Goal: Information Seeking & Learning: Learn about a topic

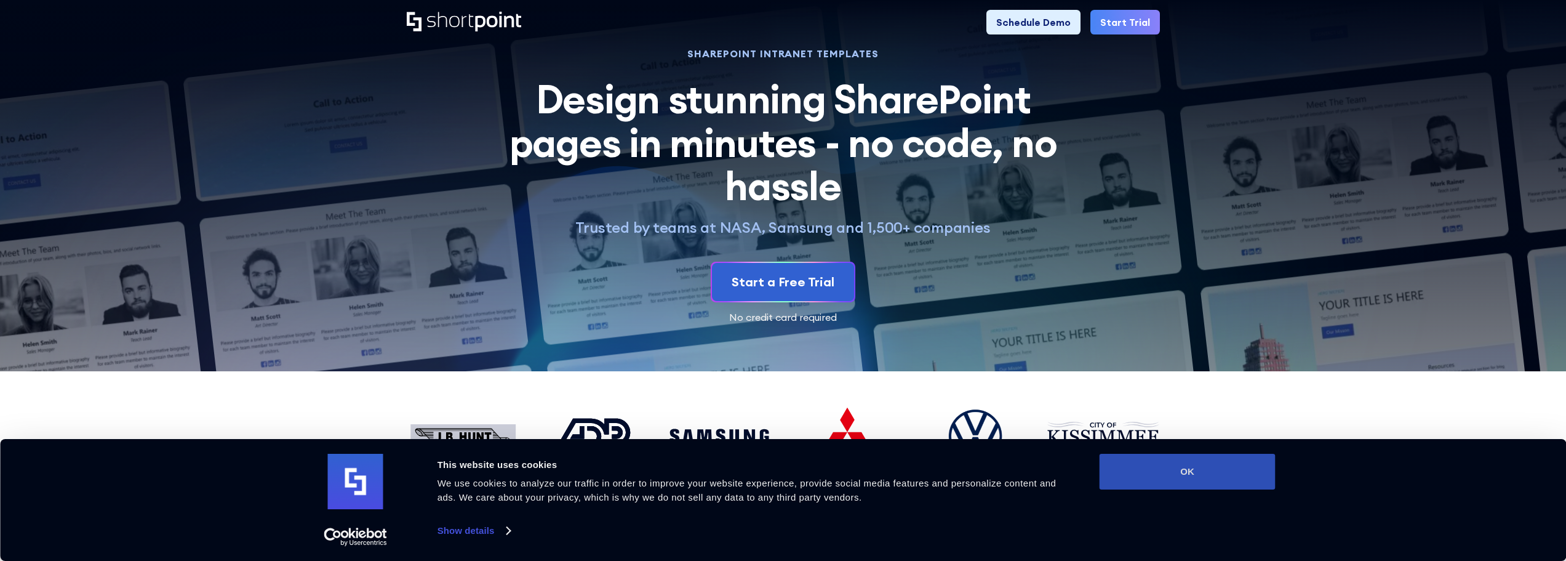
click at [1151, 481] on button "OK" at bounding box center [1188, 472] width 176 height 36
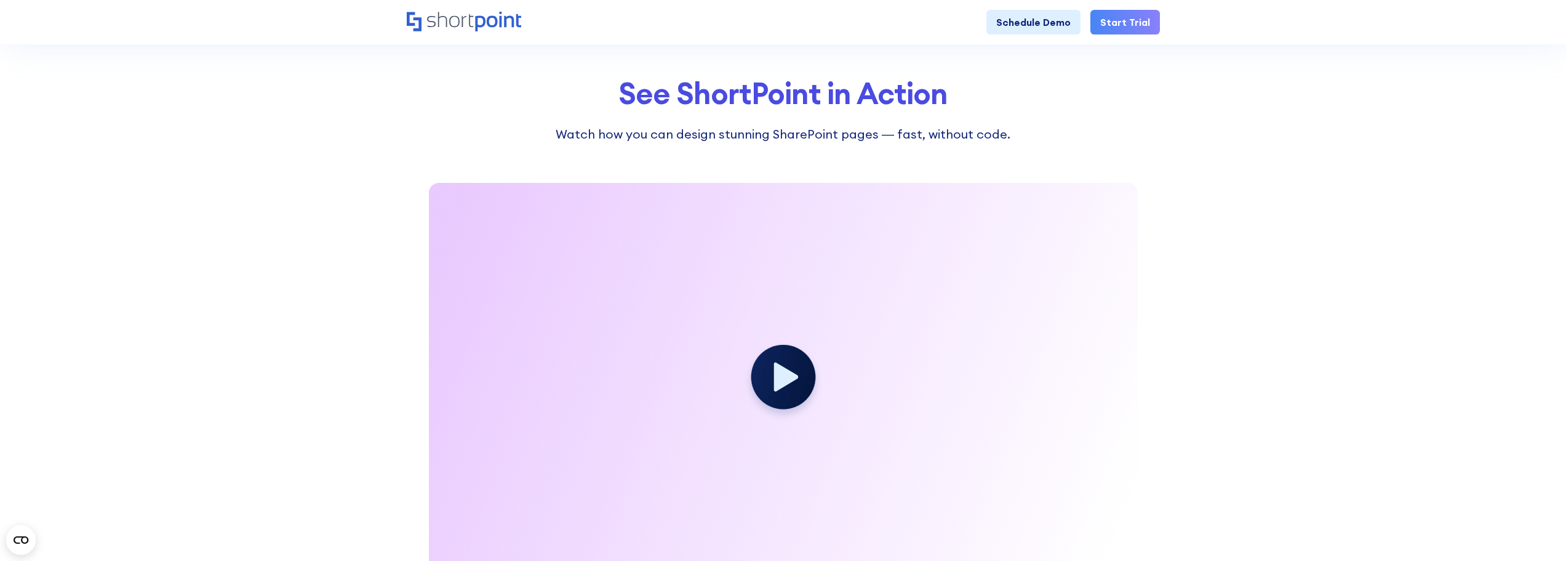
scroll to position [1800, 0]
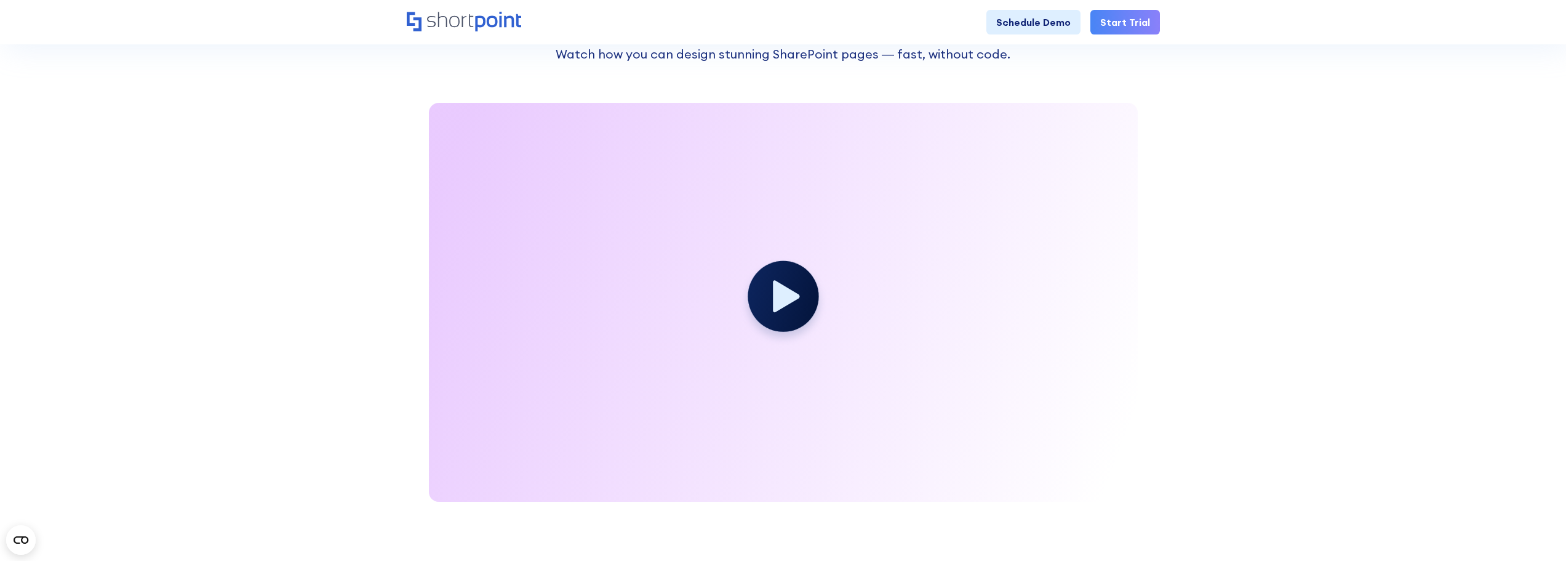
click at [784, 307] on icon at bounding box center [786, 296] width 26 height 32
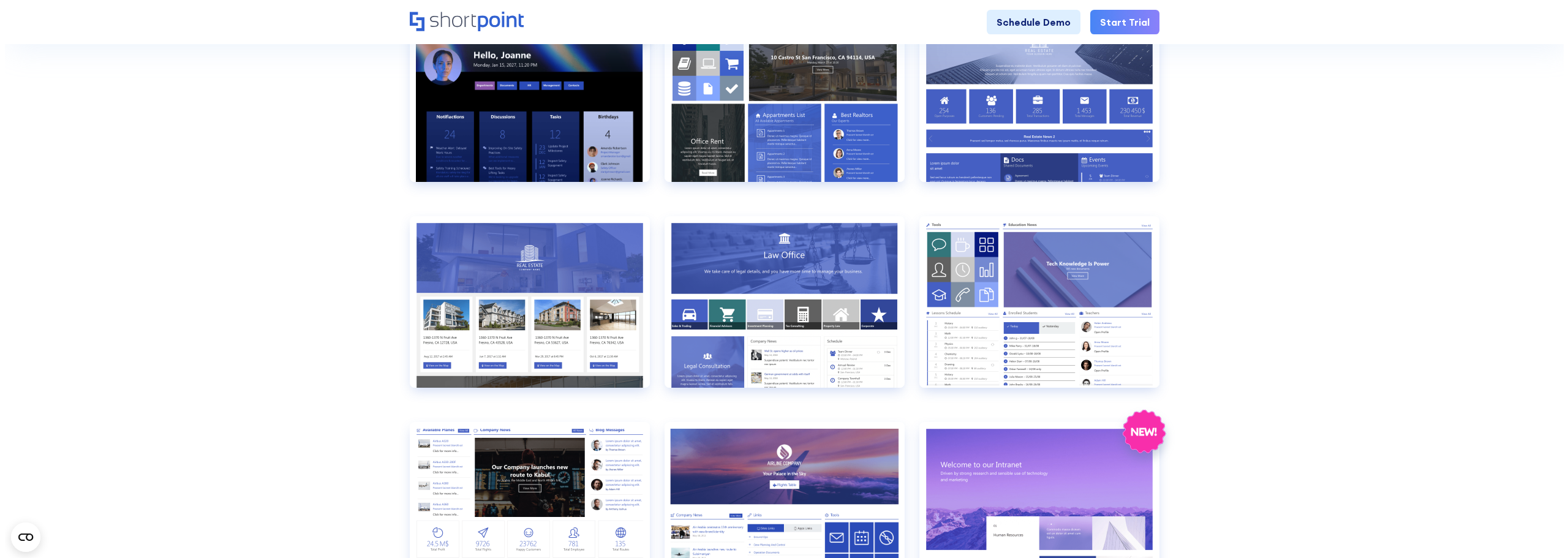
scroll to position [582, 0]
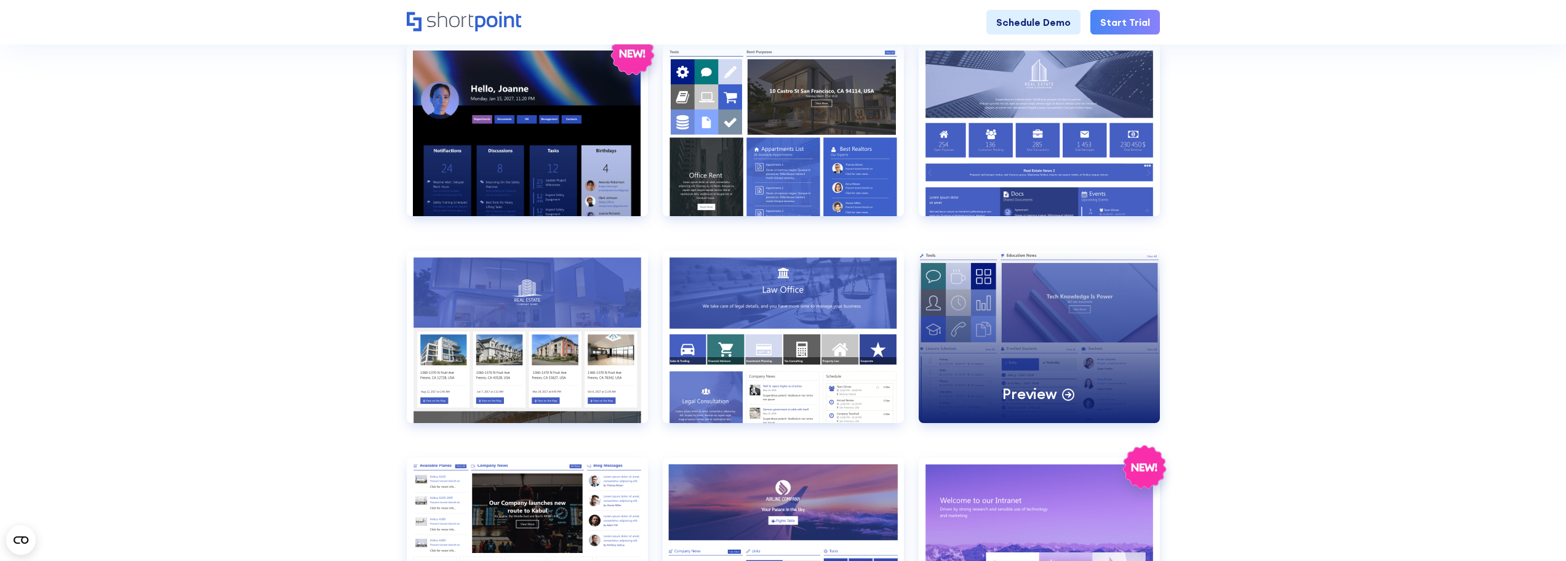
click at [1004, 313] on div "Preview" at bounding box center [1039, 337] width 241 height 172
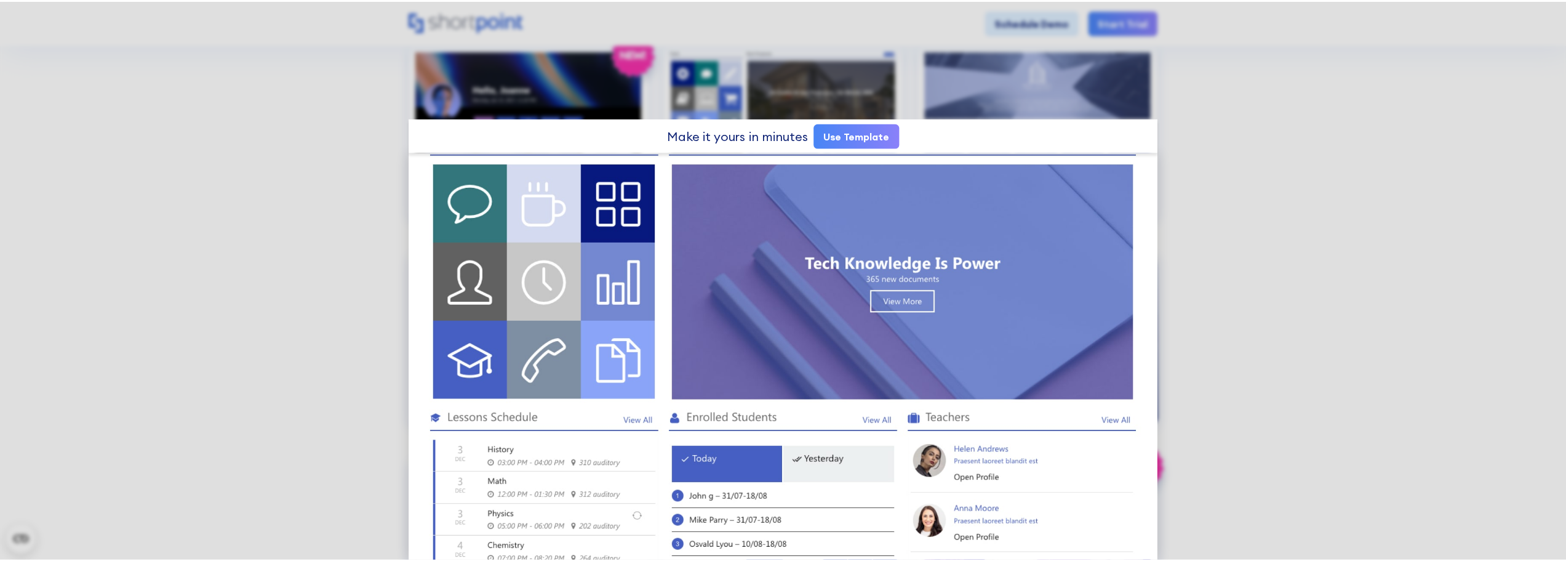
scroll to position [15, 0]
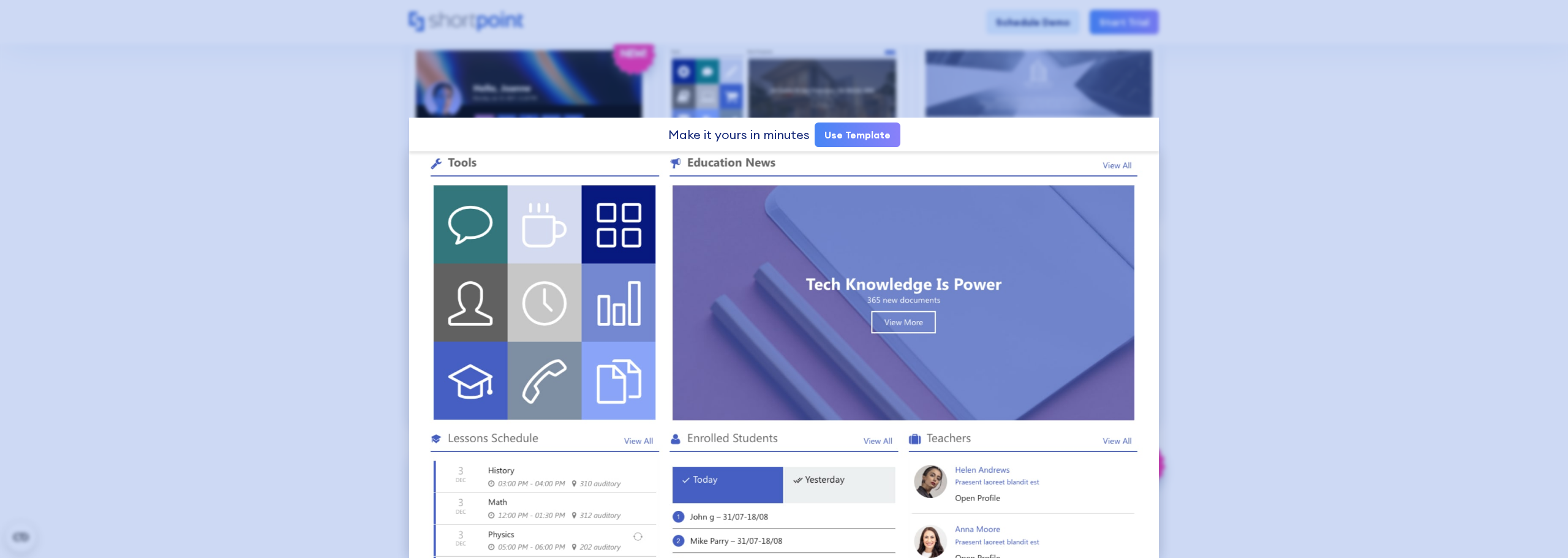
click at [451, 82] on div at bounding box center [784, 279] width 1568 height 558
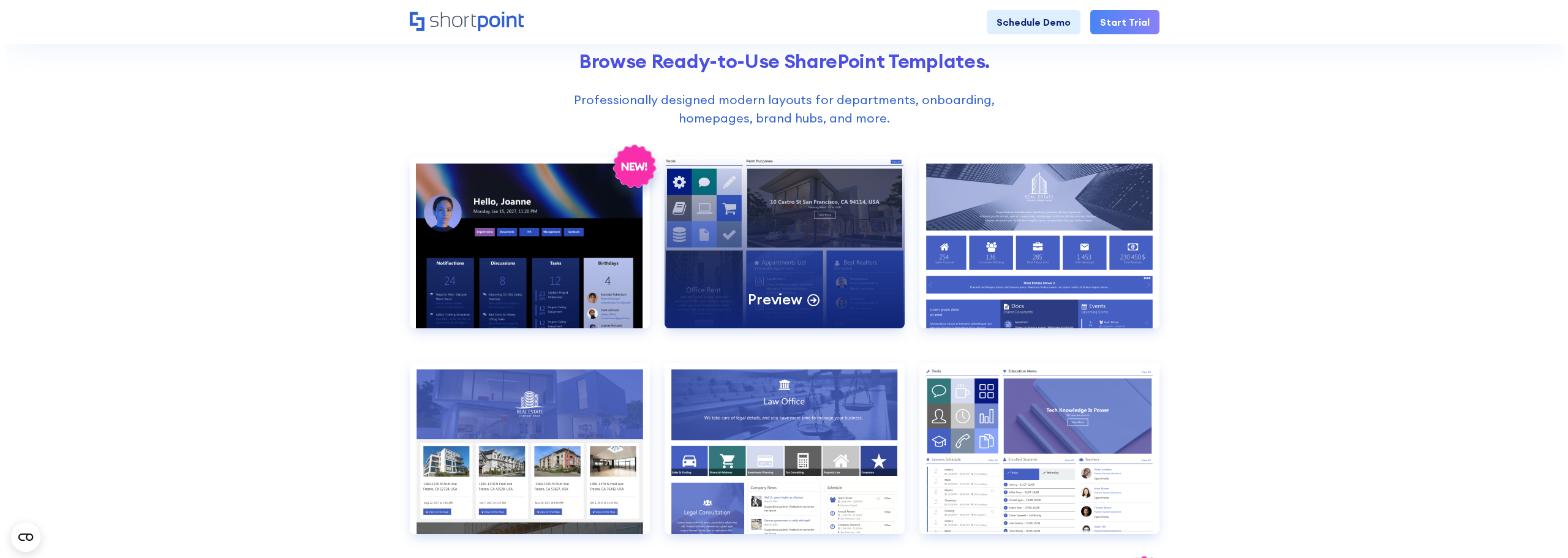
scroll to position [460, 0]
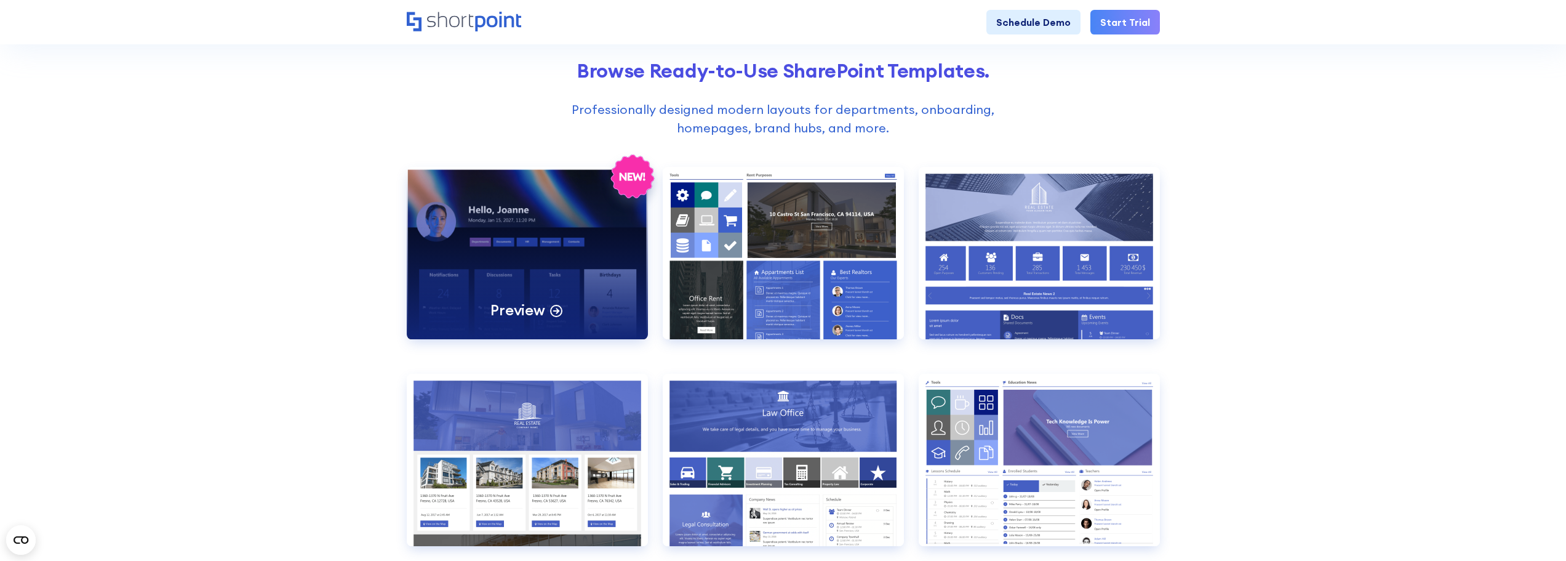
click at [589, 257] on div "Preview" at bounding box center [527, 253] width 241 height 172
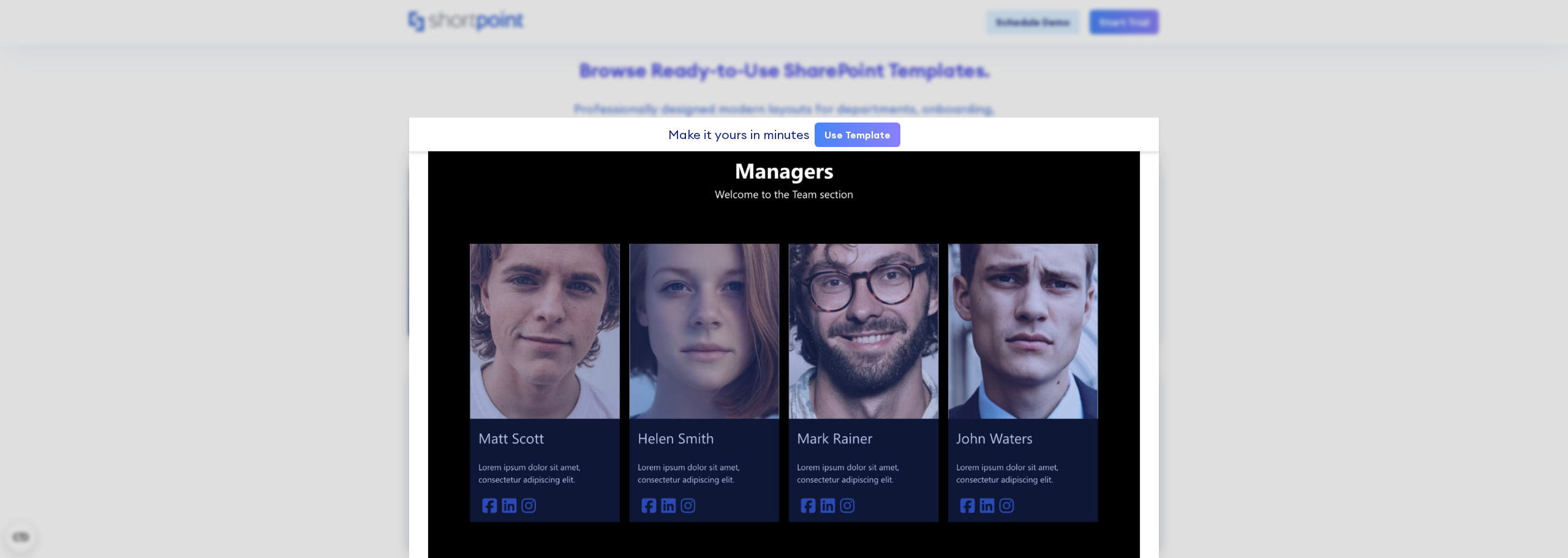
scroll to position [918, 0]
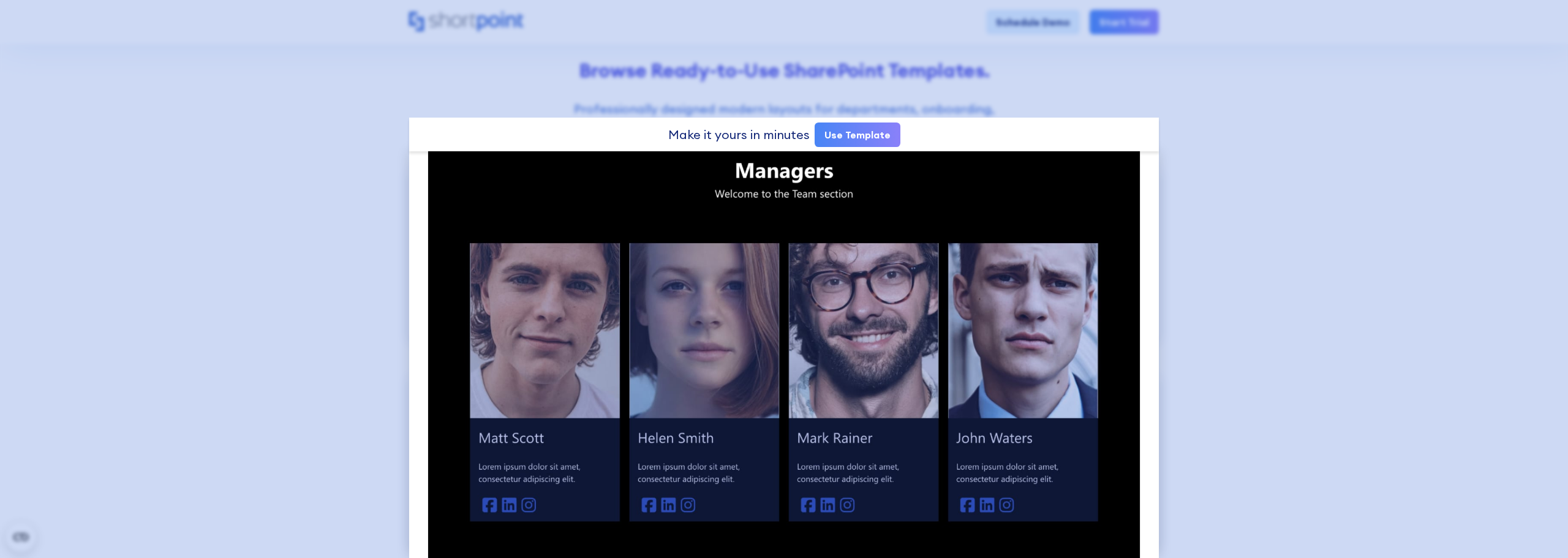
click at [814, 86] on div at bounding box center [784, 279] width 1568 height 558
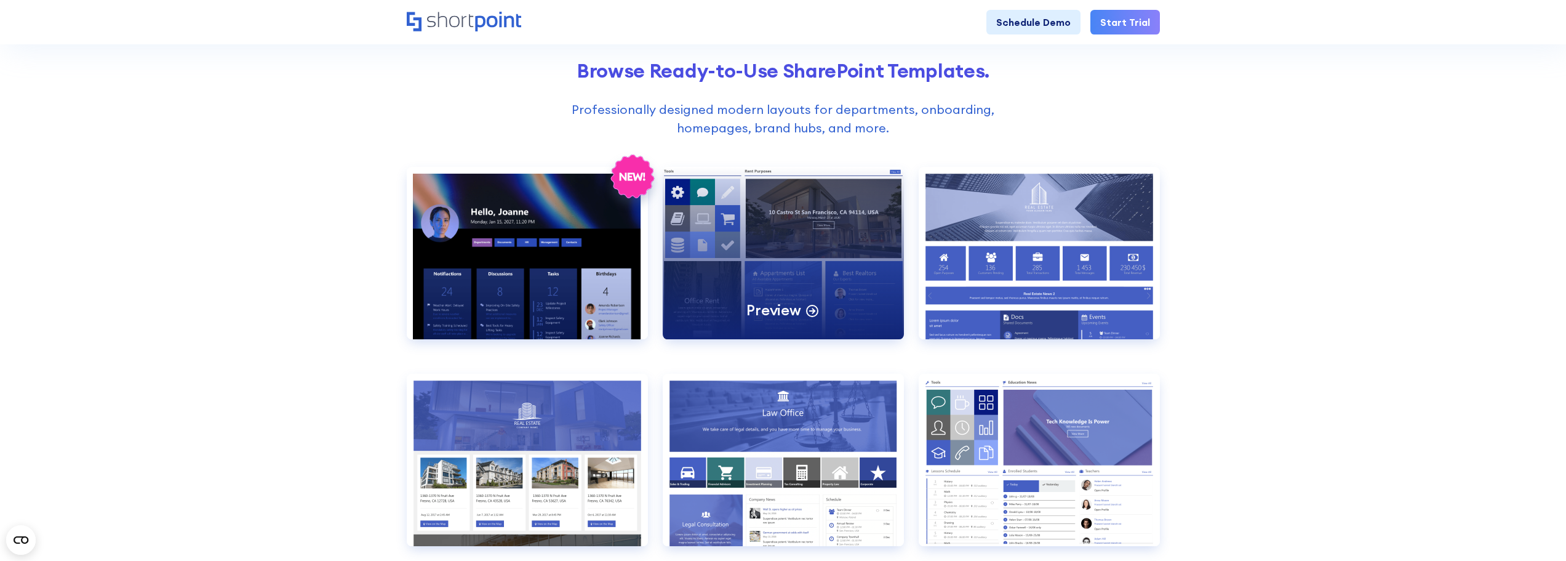
click at [805, 247] on div "Preview" at bounding box center [783, 253] width 241 height 172
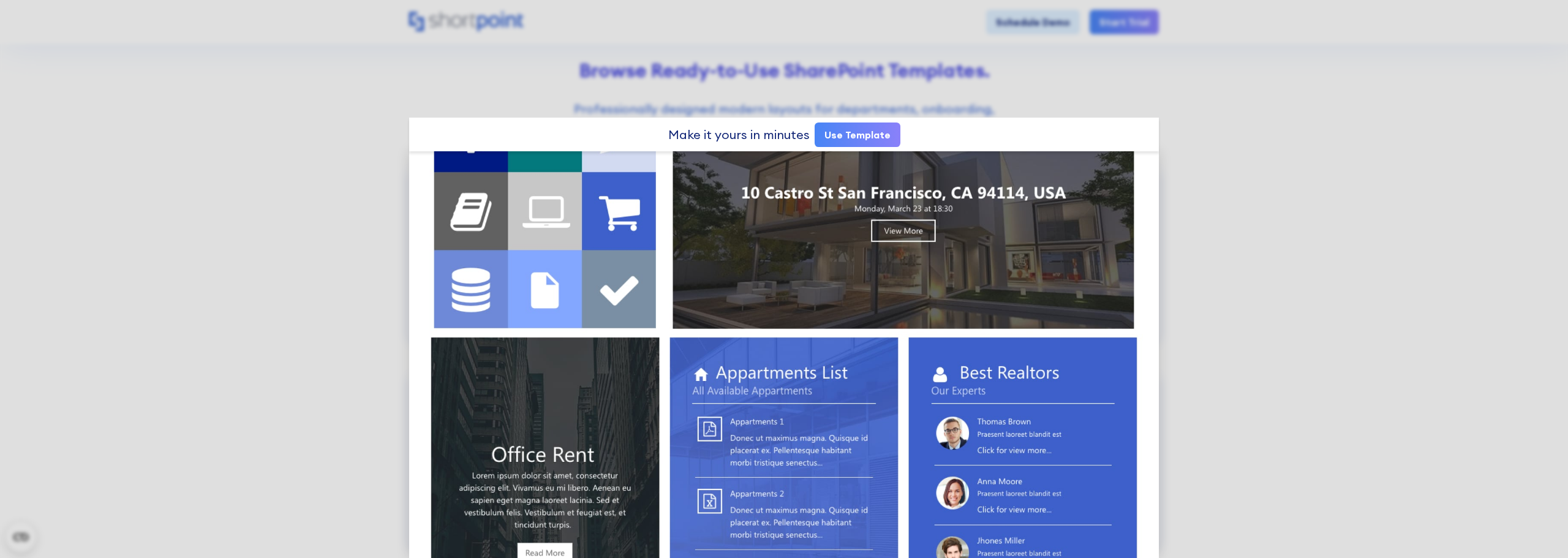
scroll to position [199, 0]
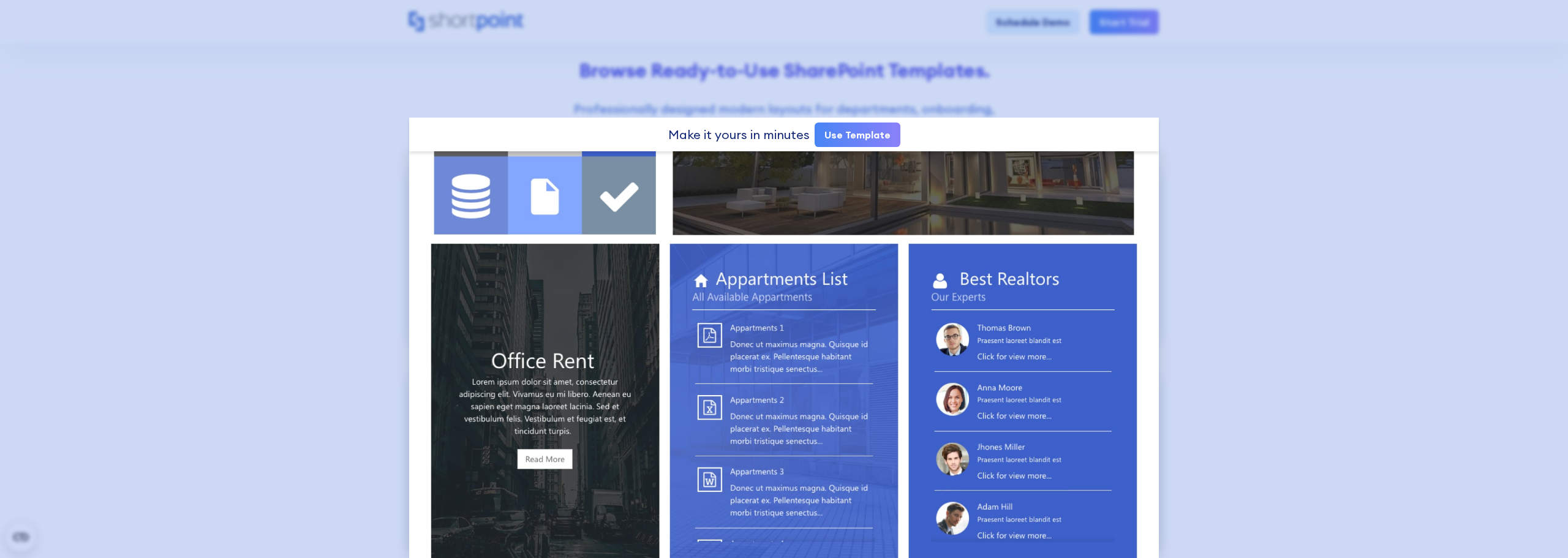
click at [434, 70] on div at bounding box center [784, 279] width 1568 height 558
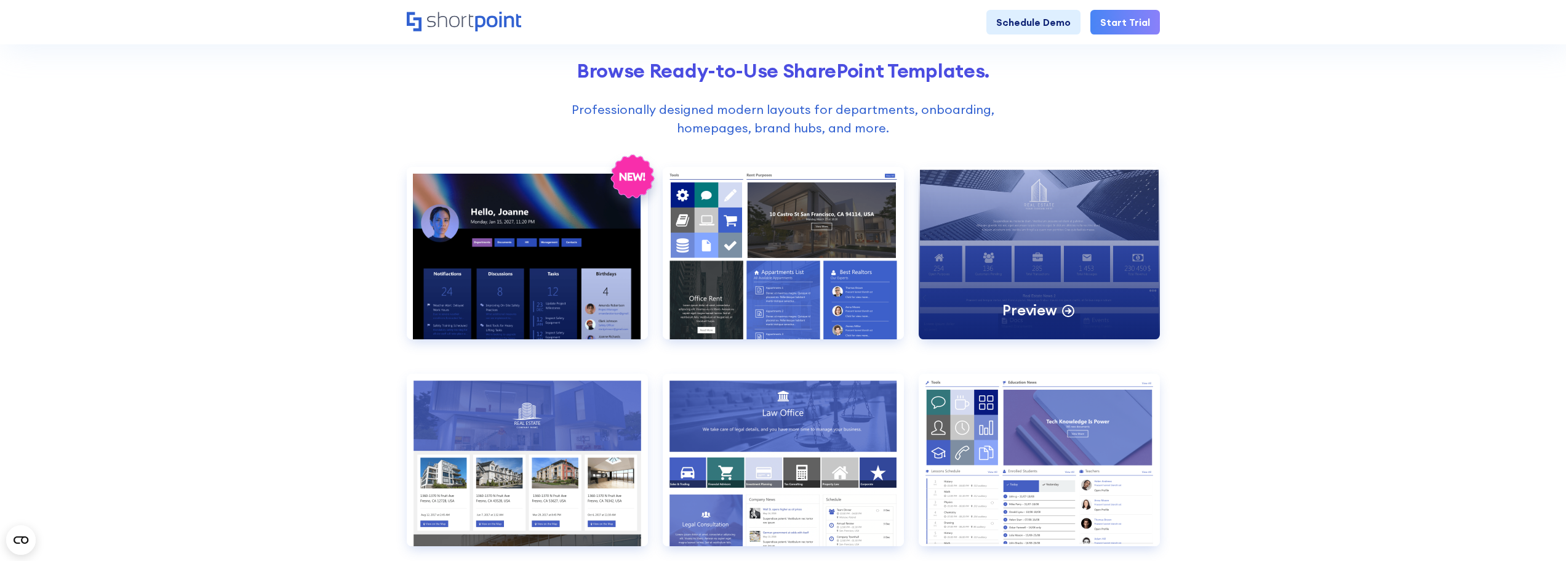
click at [983, 235] on div "Preview" at bounding box center [1039, 253] width 241 height 172
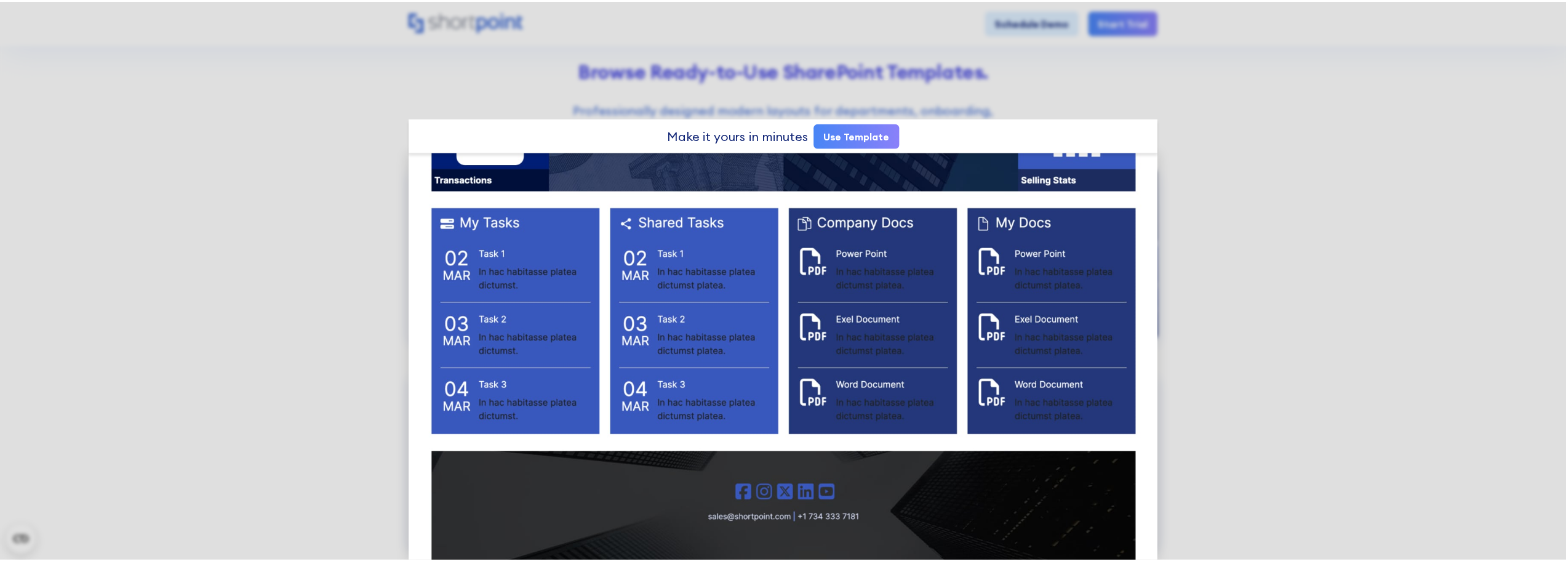
scroll to position [1481, 0]
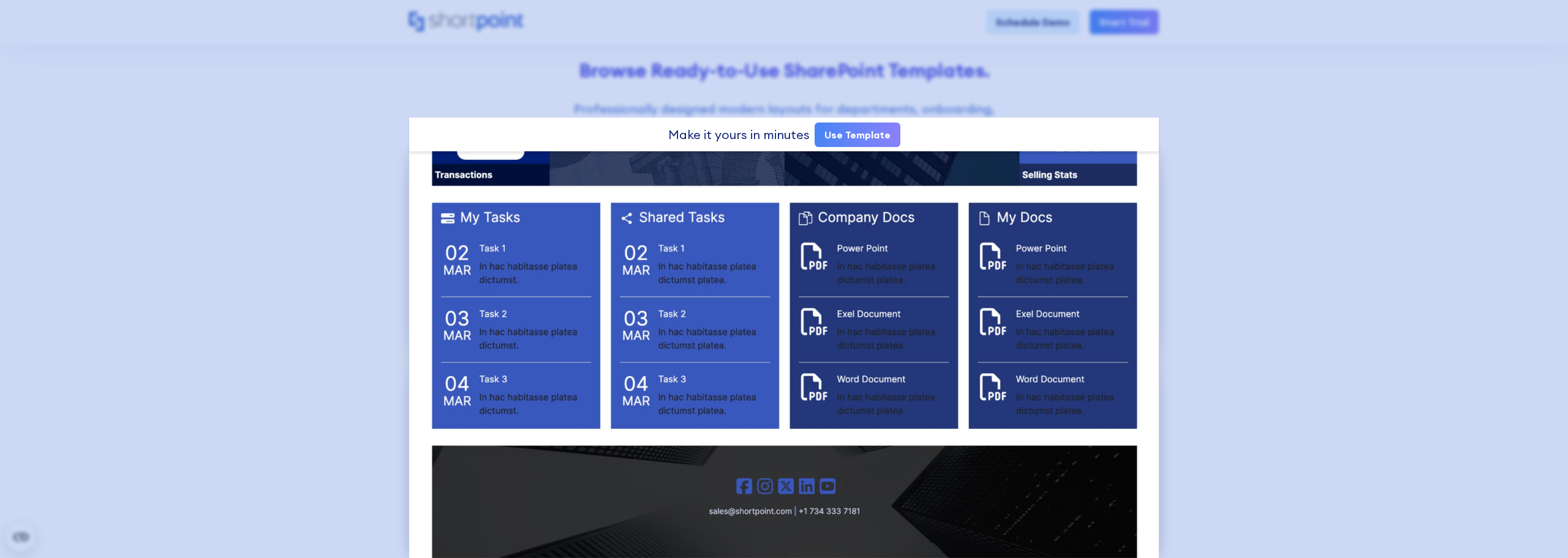
click at [265, 150] on div at bounding box center [784, 279] width 1568 height 558
